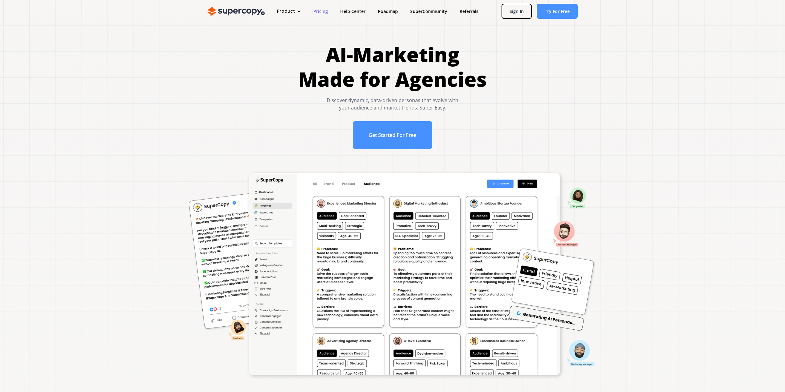
click at [318, 9] on link "Pricing" at bounding box center [320, 11] width 27 height 11
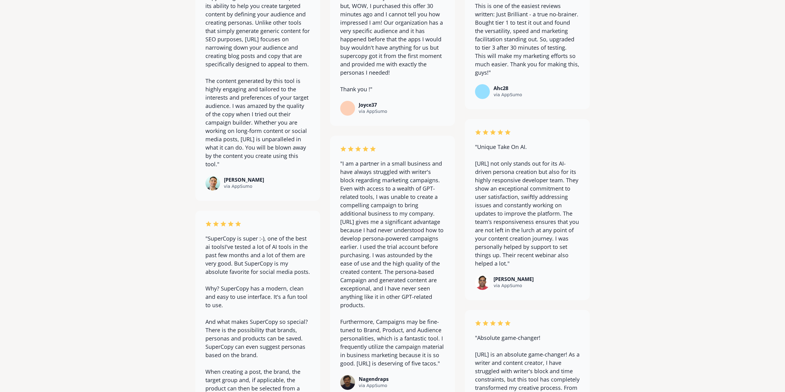
scroll to position [3282, 0]
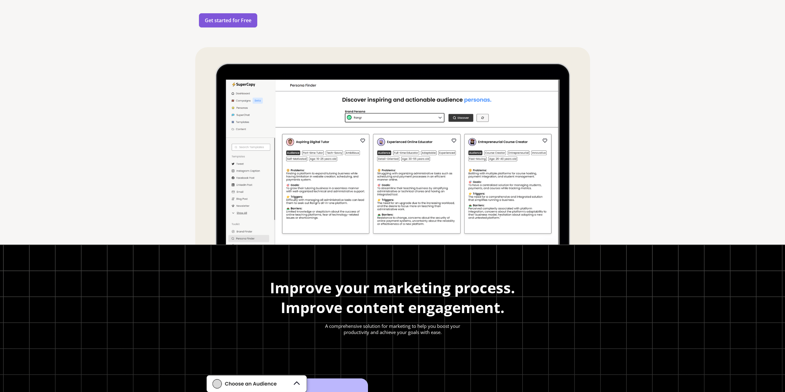
drag, startPoint x: 631, startPoint y: 229, endPoint x: 633, endPoint y: 125, distance: 104.0
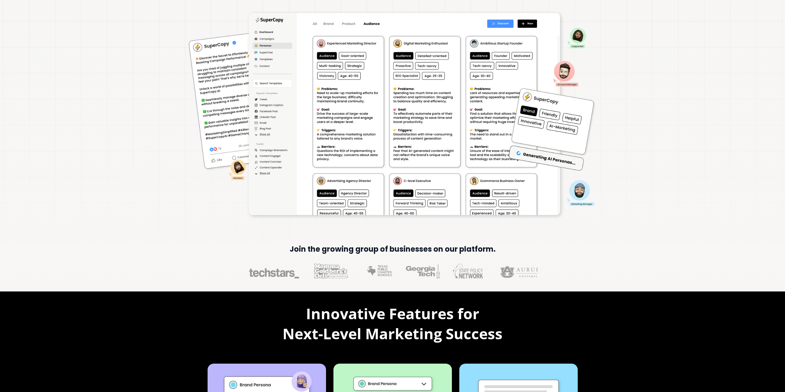
scroll to position [0, 0]
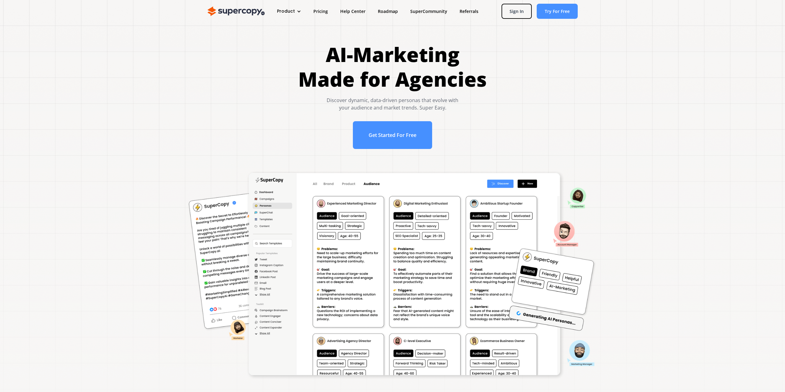
drag, startPoint x: 642, startPoint y: 220, endPoint x: 618, endPoint y: 115, distance: 107.0
click at [402, 140] on link "Get Started For Free" at bounding box center [392, 135] width 79 height 28
